Goal: Information Seeking & Learning: Compare options

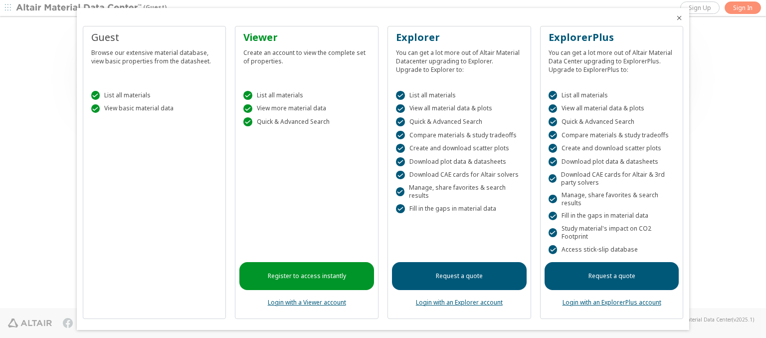
click at [675, 18] on icon "Close" at bounding box center [679, 18] width 8 height 8
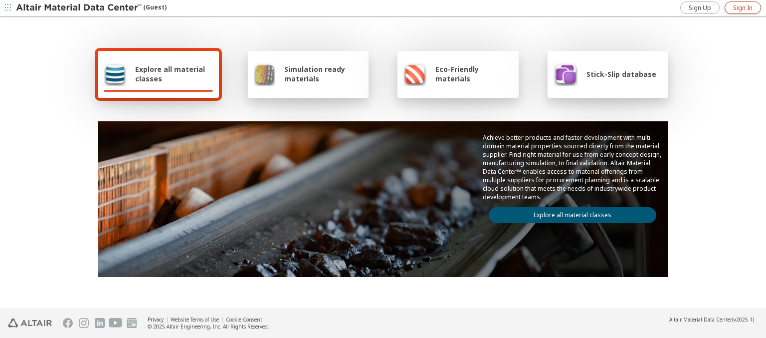
click at [743, 7] on span "Sign In" at bounding box center [742, 8] width 19 height 8
click at [79, 8] on img at bounding box center [79, 8] width 127 height 10
click at [170, 74] on span "Explore all material classes" at bounding box center [174, 73] width 78 height 19
click at [569, 212] on link "Explore all material classes" at bounding box center [573, 215] width 168 height 16
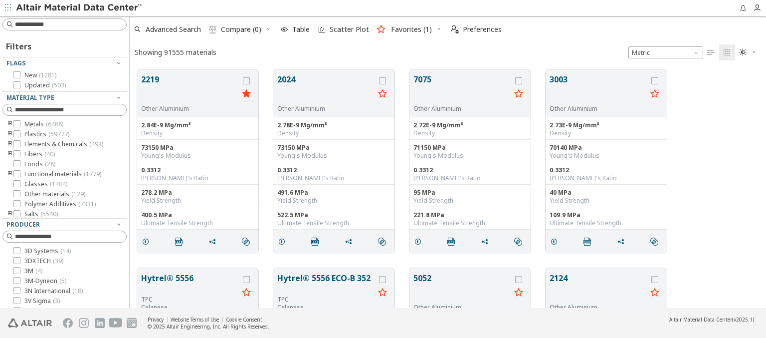
scroll to position [238, 628]
click at [247, 80] on icon "grid" at bounding box center [246, 80] width 7 height 7
click at [384, 80] on icon "grid" at bounding box center [382, 80] width 7 height 7
click at [241, 29] on span "Compare (2)" at bounding box center [241, 29] width 40 height 7
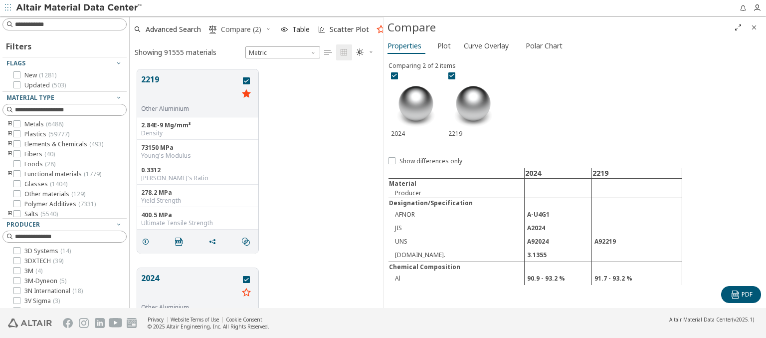
scroll to position [238, 245]
click at [486, 45] on span "Curve Overlay" at bounding box center [486, 46] width 45 height 16
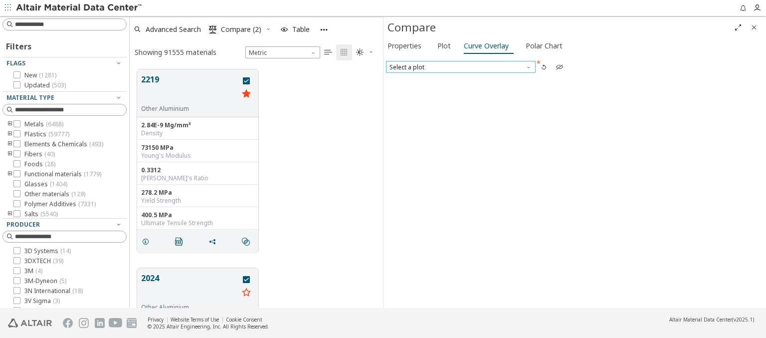
click at [460, 66] on span "Select a plot" at bounding box center [461, 67] width 150 height 12
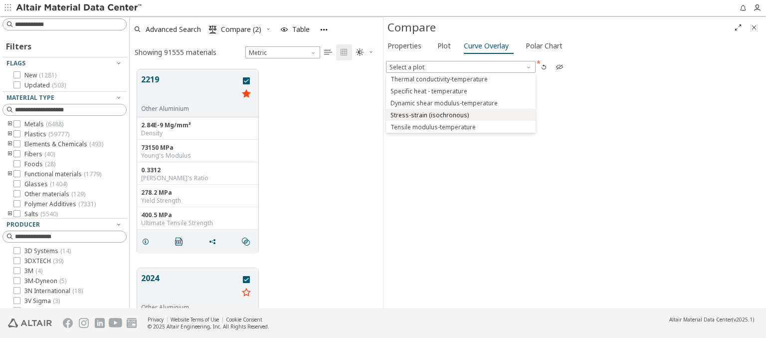
click at [460, 114] on span "Stress-strain (isochronous)" at bounding box center [429, 115] width 78 height 8
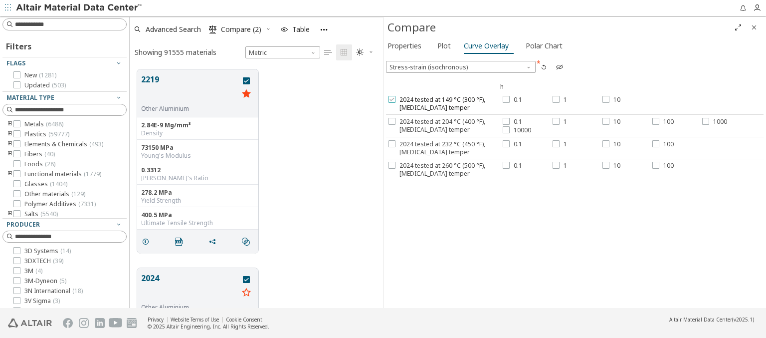
click at [443, 103] on span "2024 tested at 149 °C (300 °F), [MEDICAL_DATA] temper" at bounding box center [449, 104] width 101 height 16
click at [510, 99] on label "0.1" at bounding box center [512, 100] width 19 height 8
click at [557, 99] on div at bounding box center [556, 99] width 7 height 7
click at [609, 99] on label "10" at bounding box center [611, 100] width 18 height 8
click at [443, 125] on span "2024 tested at 204 °C (400 °F), [MEDICAL_DATA] temper" at bounding box center [449, 126] width 101 height 16
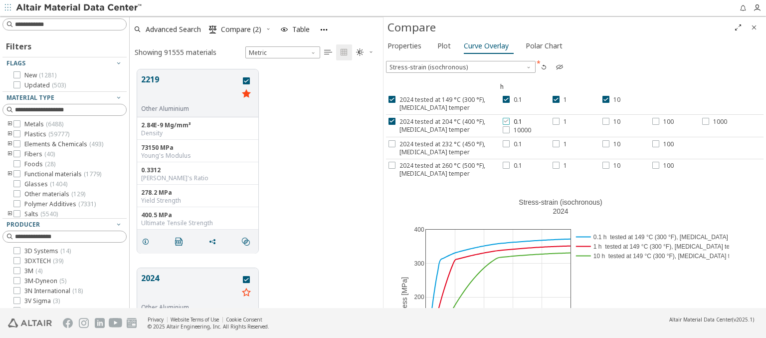
click at [508, 121] on label "0.1" at bounding box center [512, 122] width 19 height 8
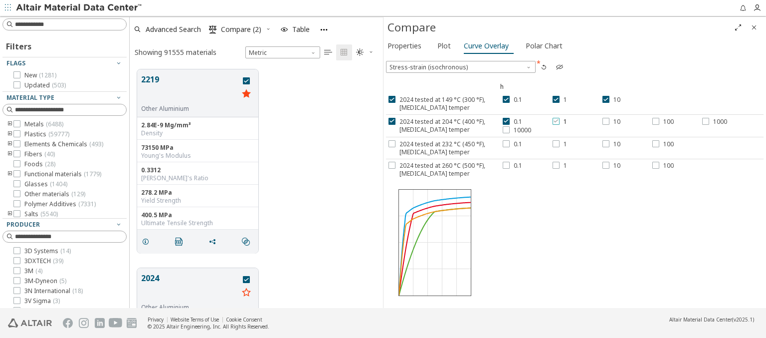
click at [557, 121] on div at bounding box center [556, 121] width 7 height 7
click at [609, 121] on label "10" at bounding box center [611, 122] width 18 height 8
click at [660, 121] on label "100" at bounding box center [662, 122] width 21 height 8
click at [713, 121] on span "1000" at bounding box center [720, 122] width 14 height 8
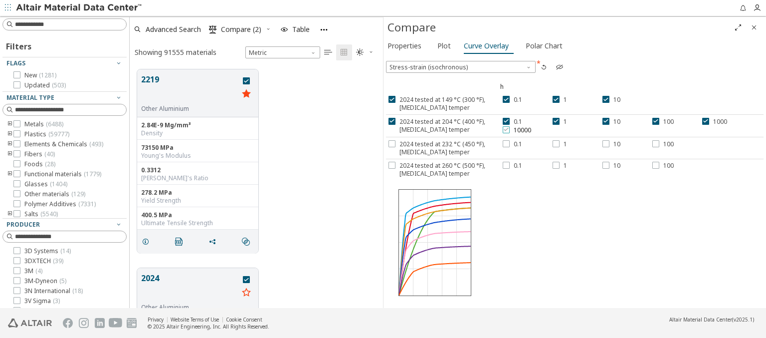
click at [514, 129] on span "10000" at bounding box center [522, 130] width 17 height 8
click at [443, 147] on span "2024 tested at 232 °C (450 °F), [MEDICAL_DATA] temper" at bounding box center [449, 148] width 101 height 16
click at [510, 143] on label "0.1" at bounding box center [512, 144] width 19 height 8
